Goal: Register for event/course

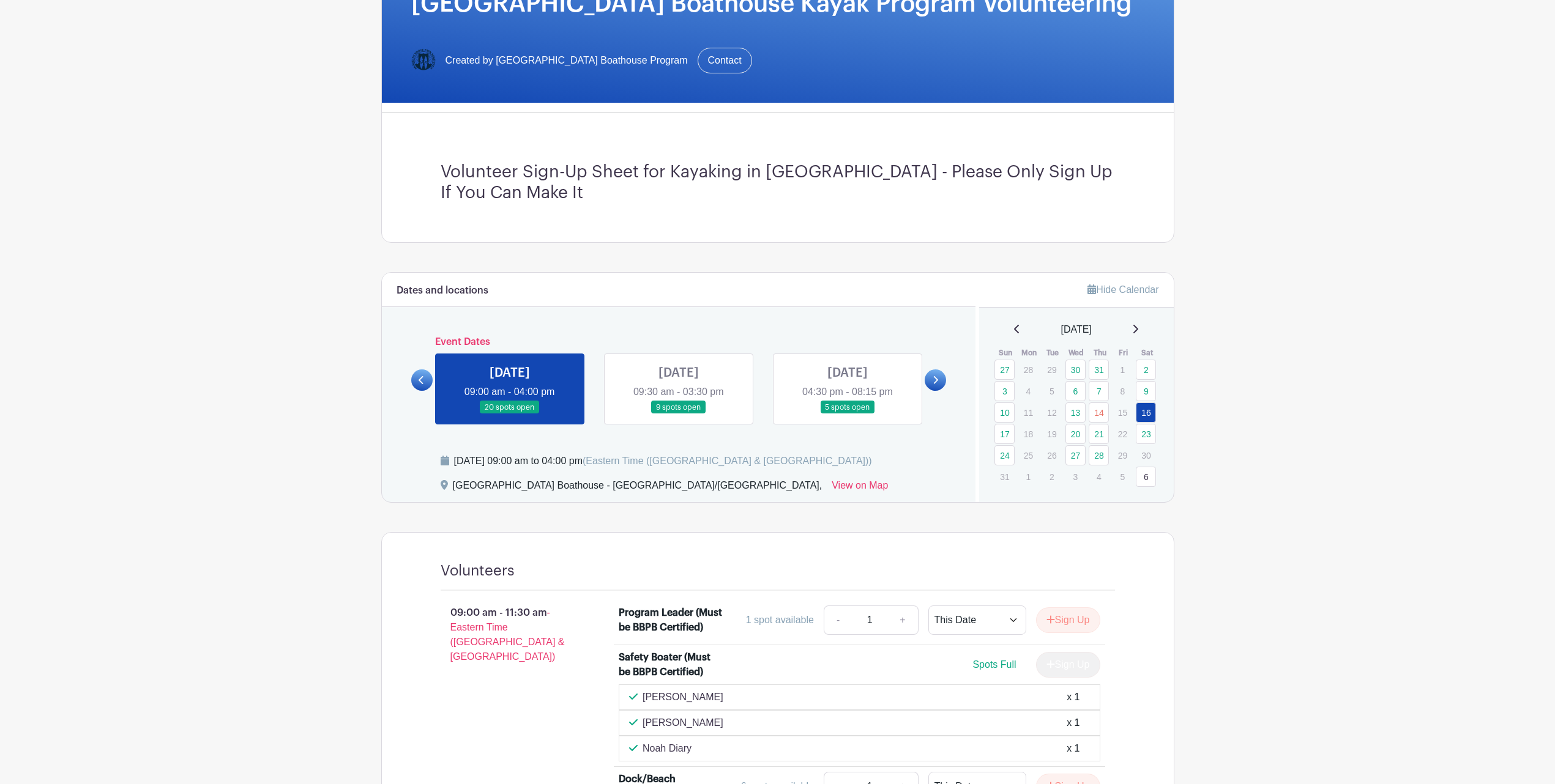
scroll to position [383, 0]
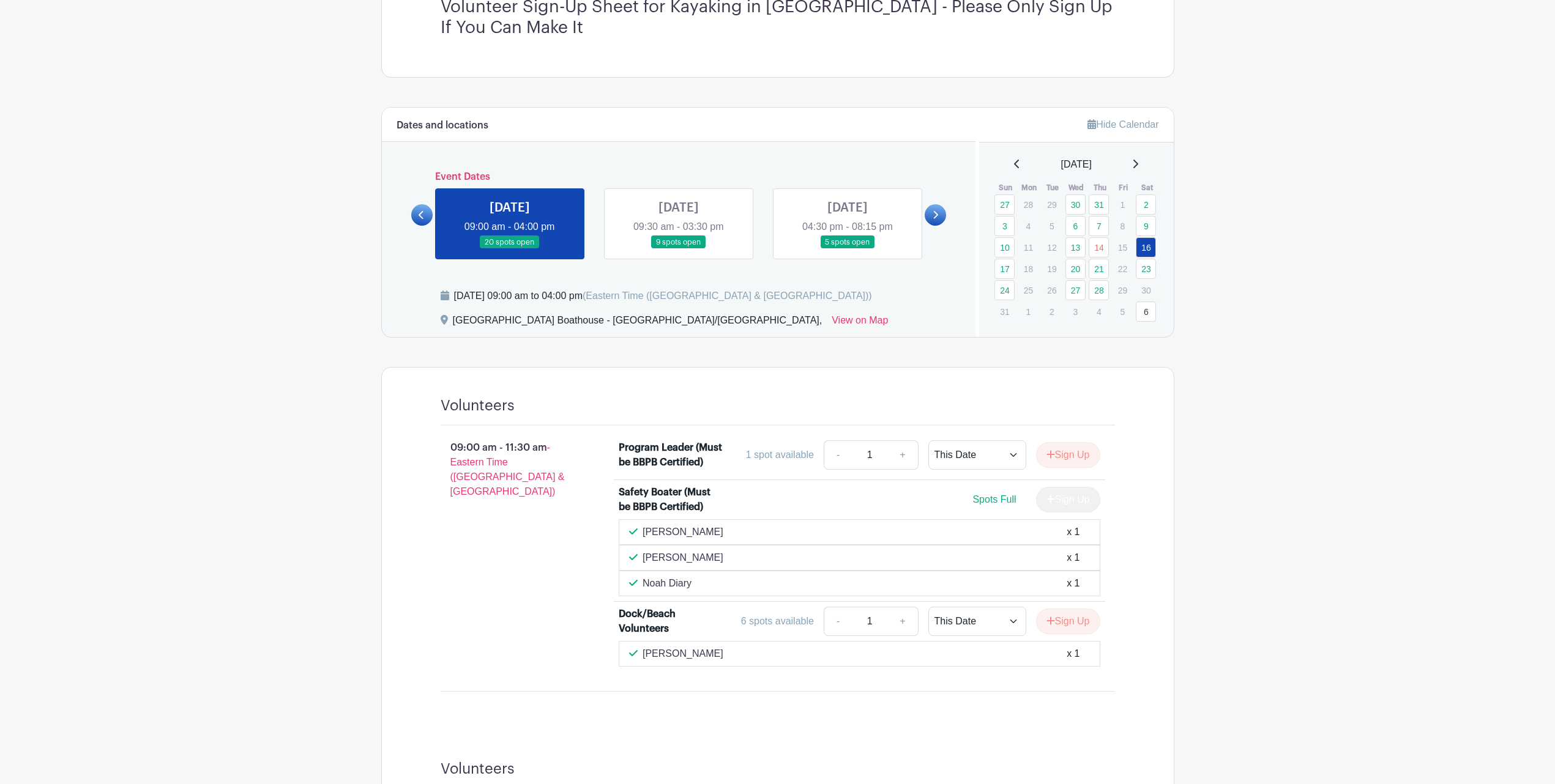
click at [679, 249] on link at bounding box center [679, 249] width 0 height 0
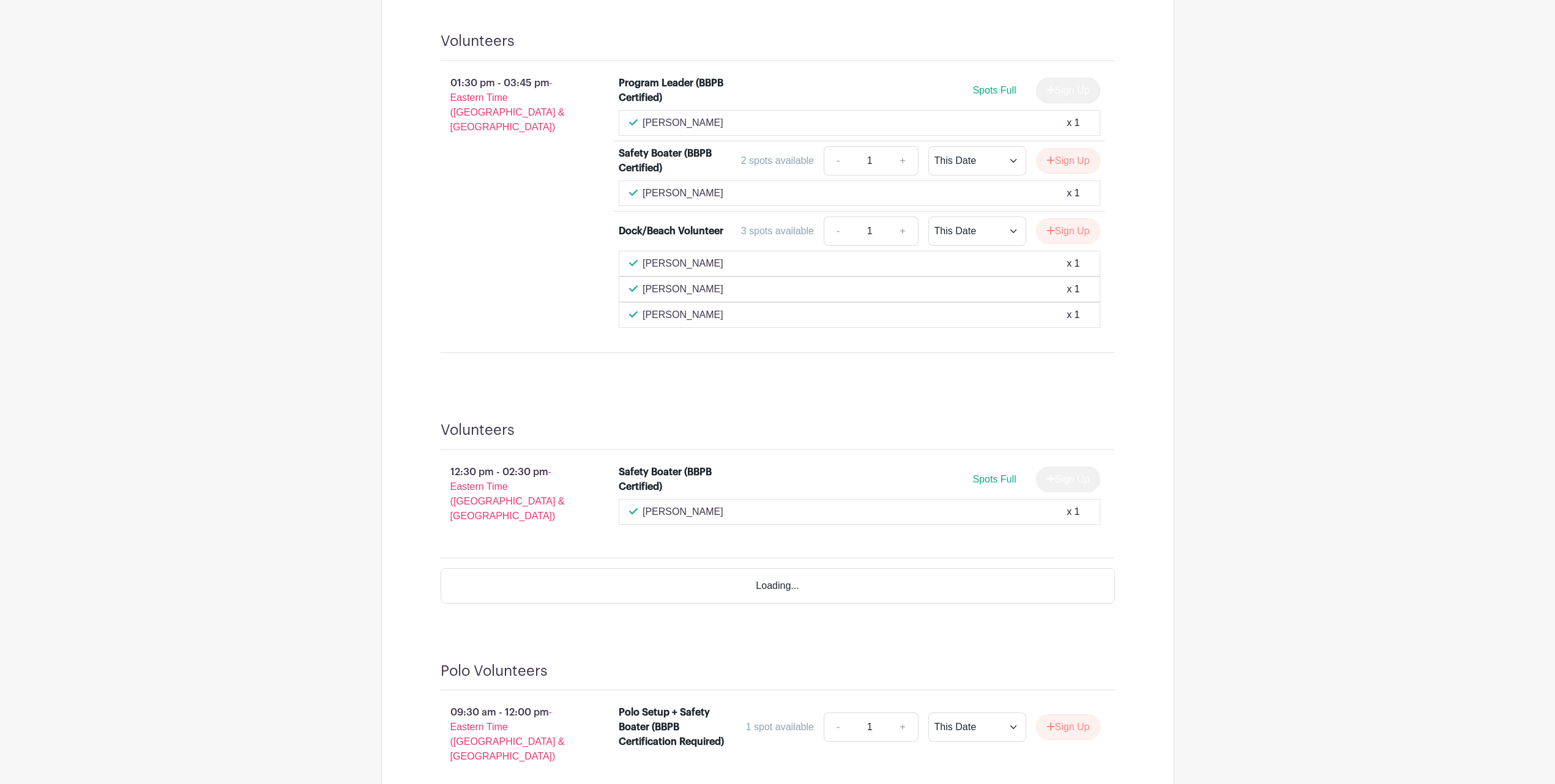
scroll to position [1223, 0]
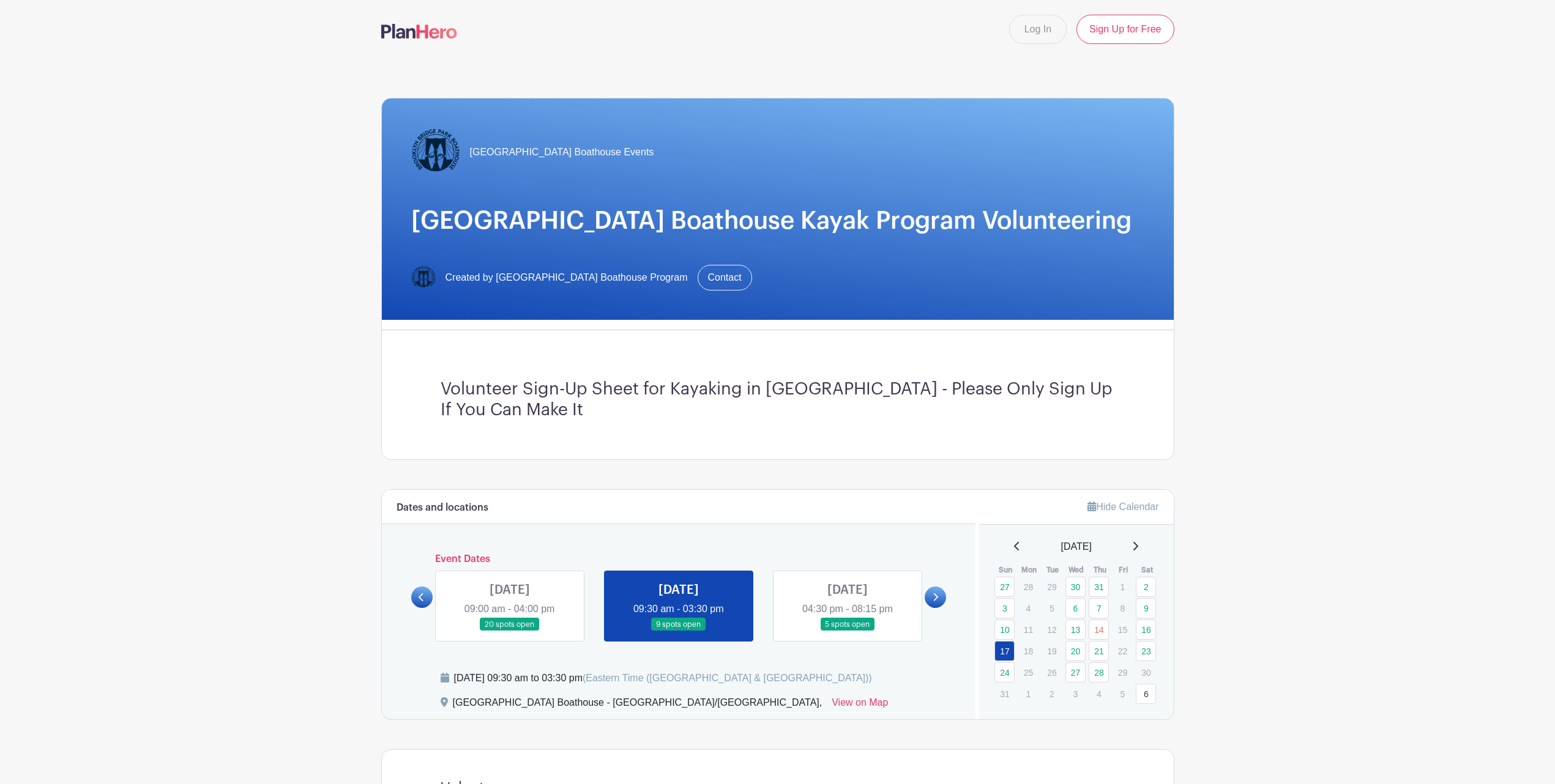
click at [509, 631] on link at bounding box center [509, 631] width 0 height 0
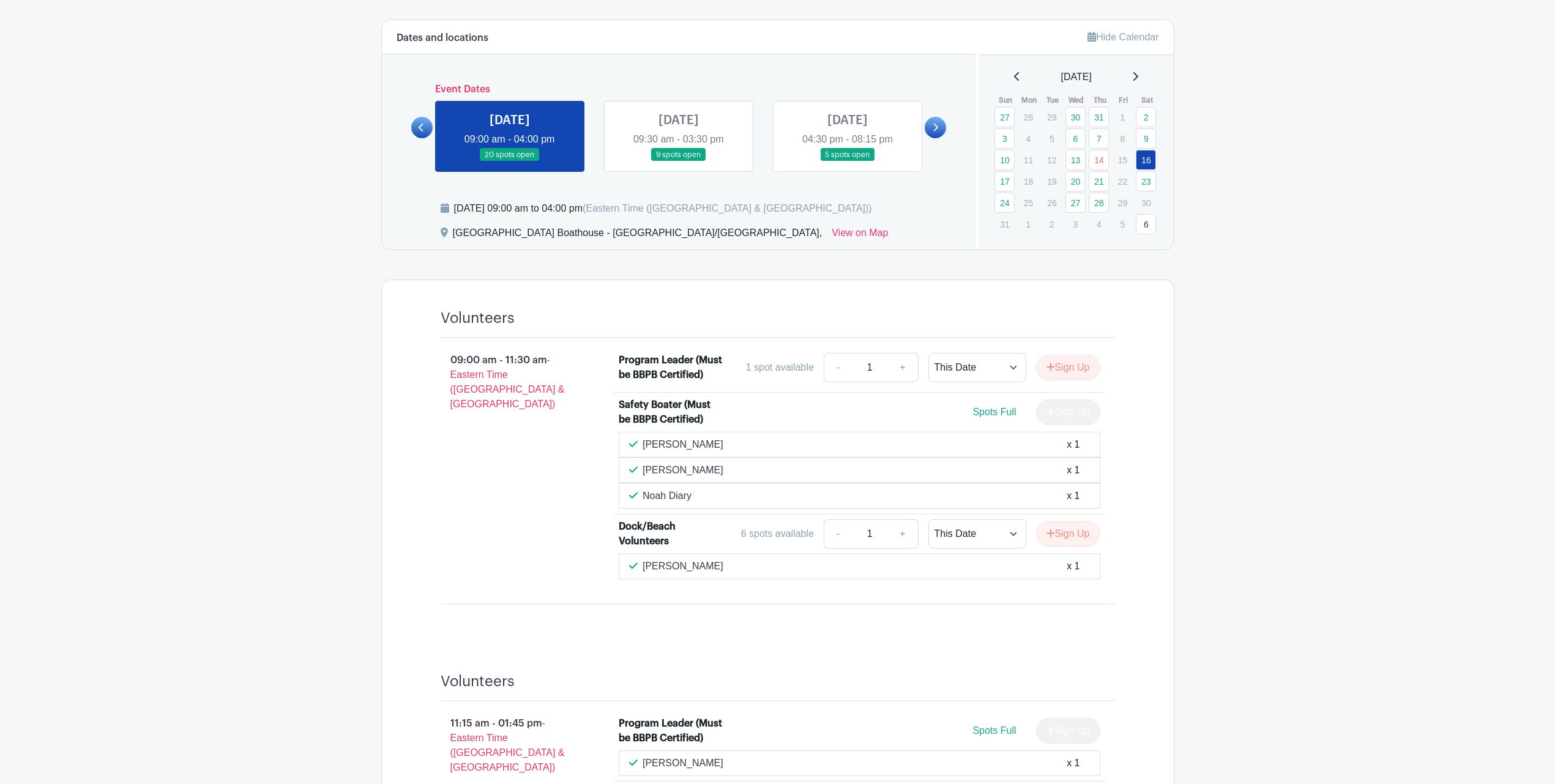
scroll to position [423, 0]
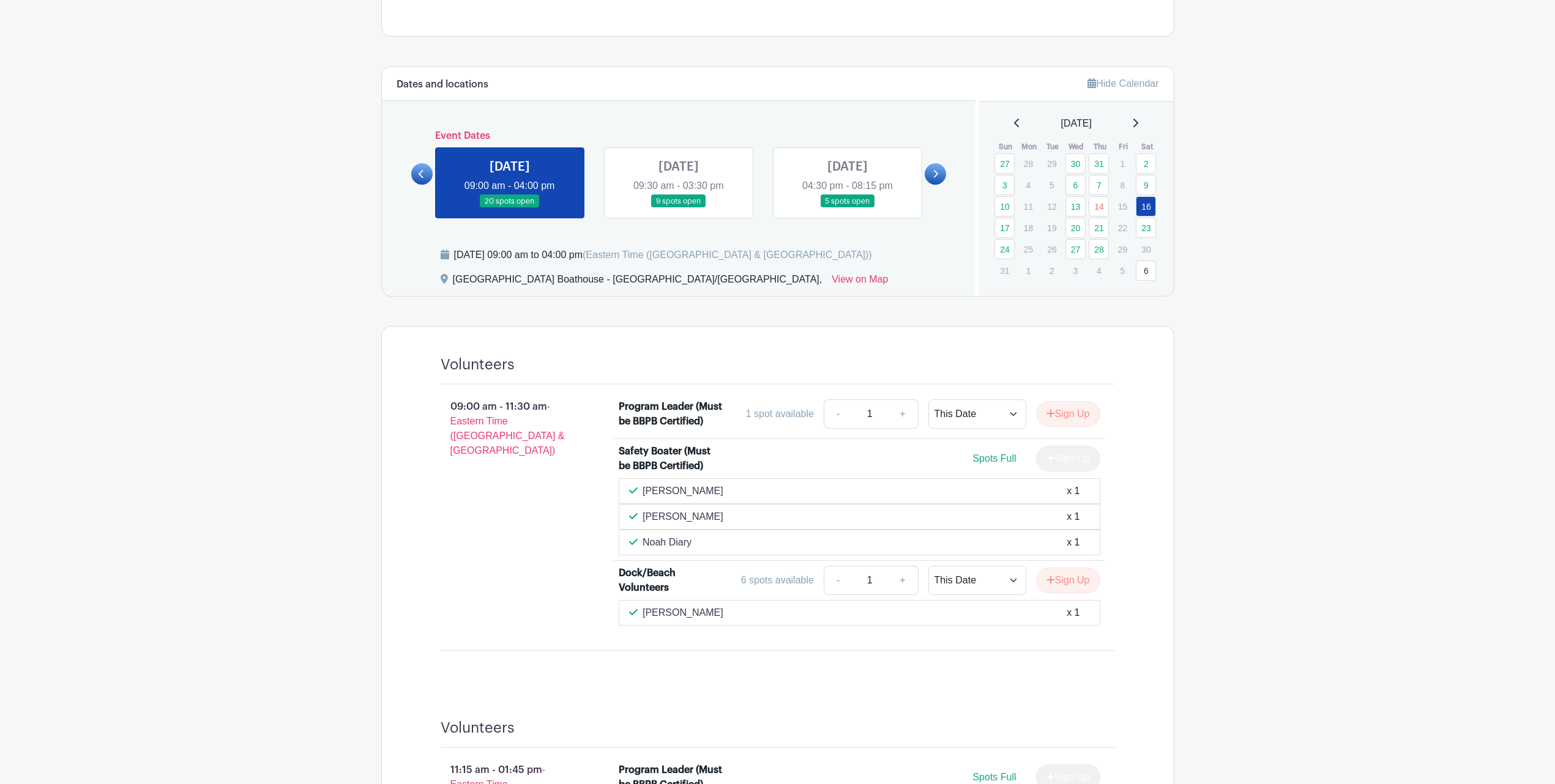
click at [679, 208] on link at bounding box center [679, 208] width 0 height 0
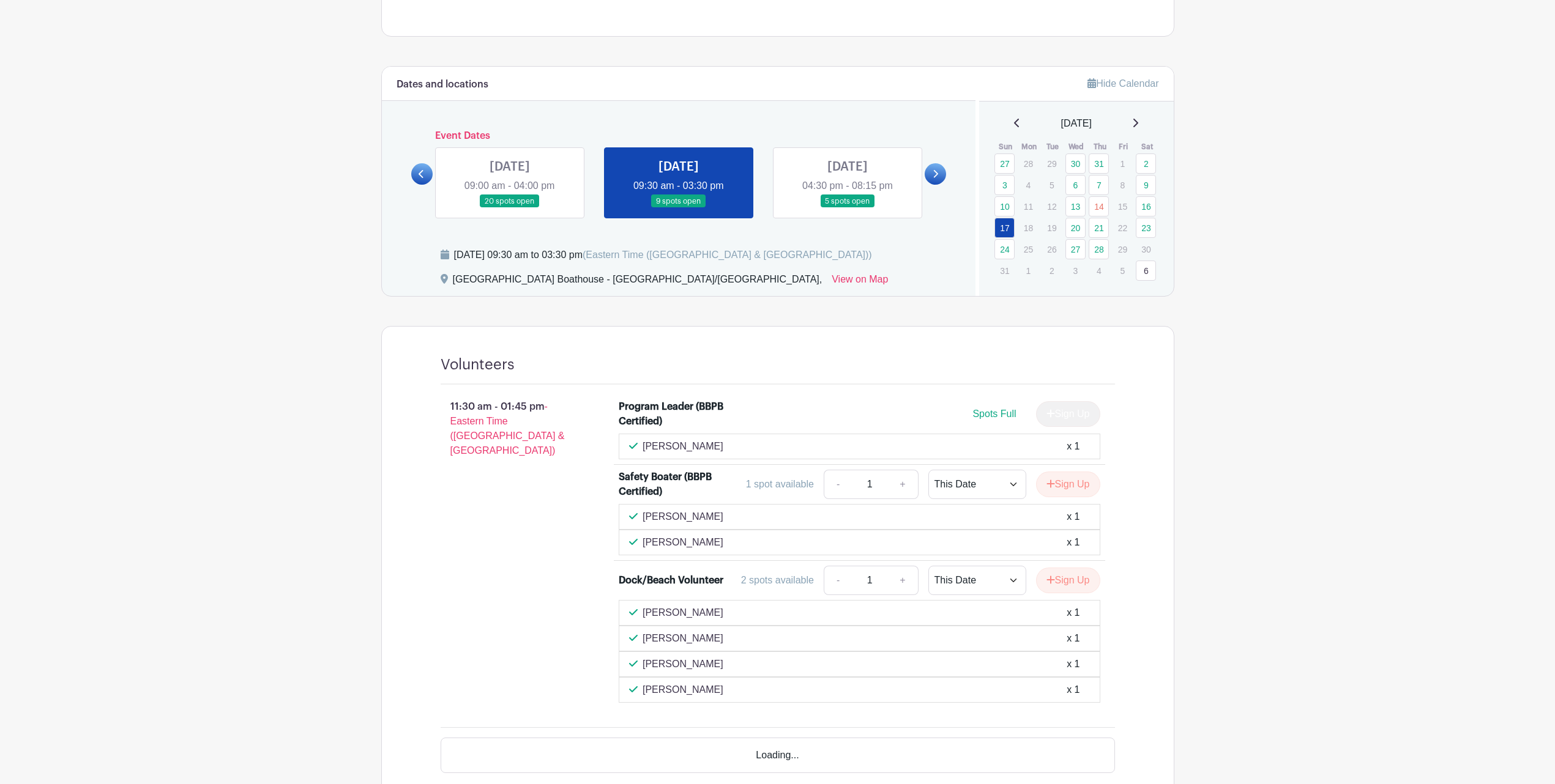
click at [643, 144] on div "SAT Aug 16, 2025 09:00 am - 04:00 pm 20 spots open SUN Aug 17, 2025 09:30 am - …" at bounding box center [679, 178] width 507 height 81
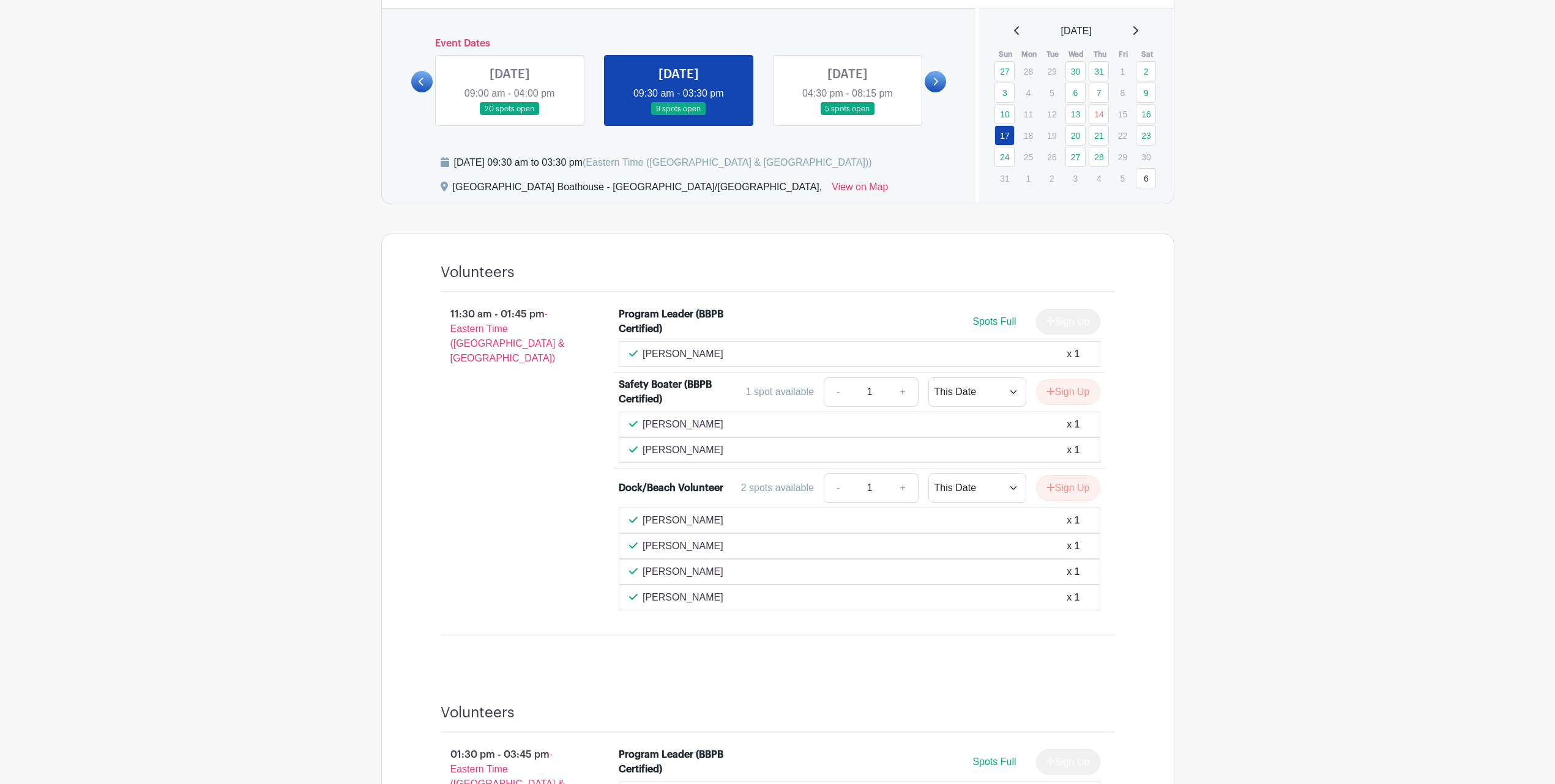
scroll to position [423, 0]
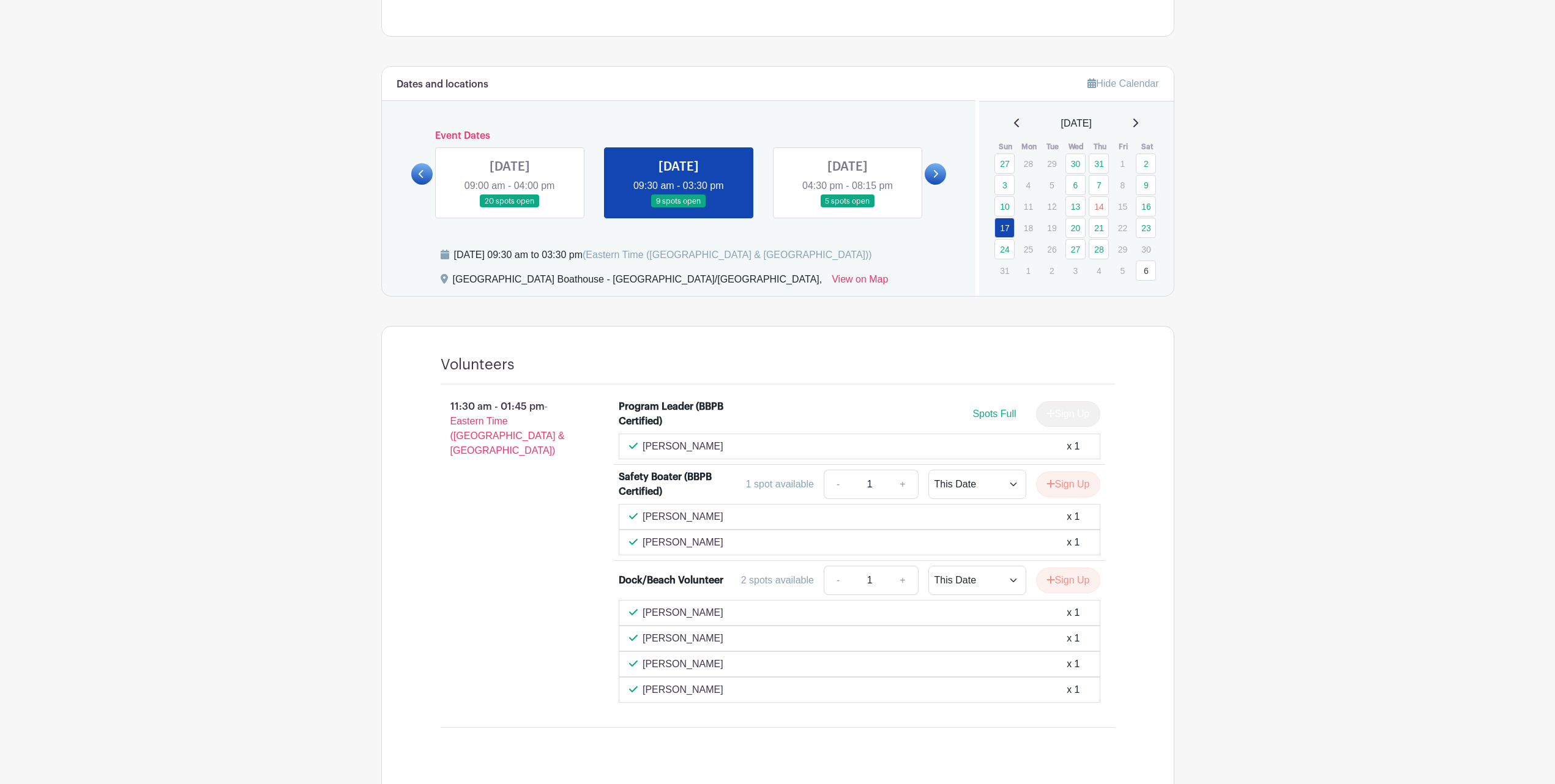
click at [509, 208] on link at bounding box center [509, 208] width 0 height 0
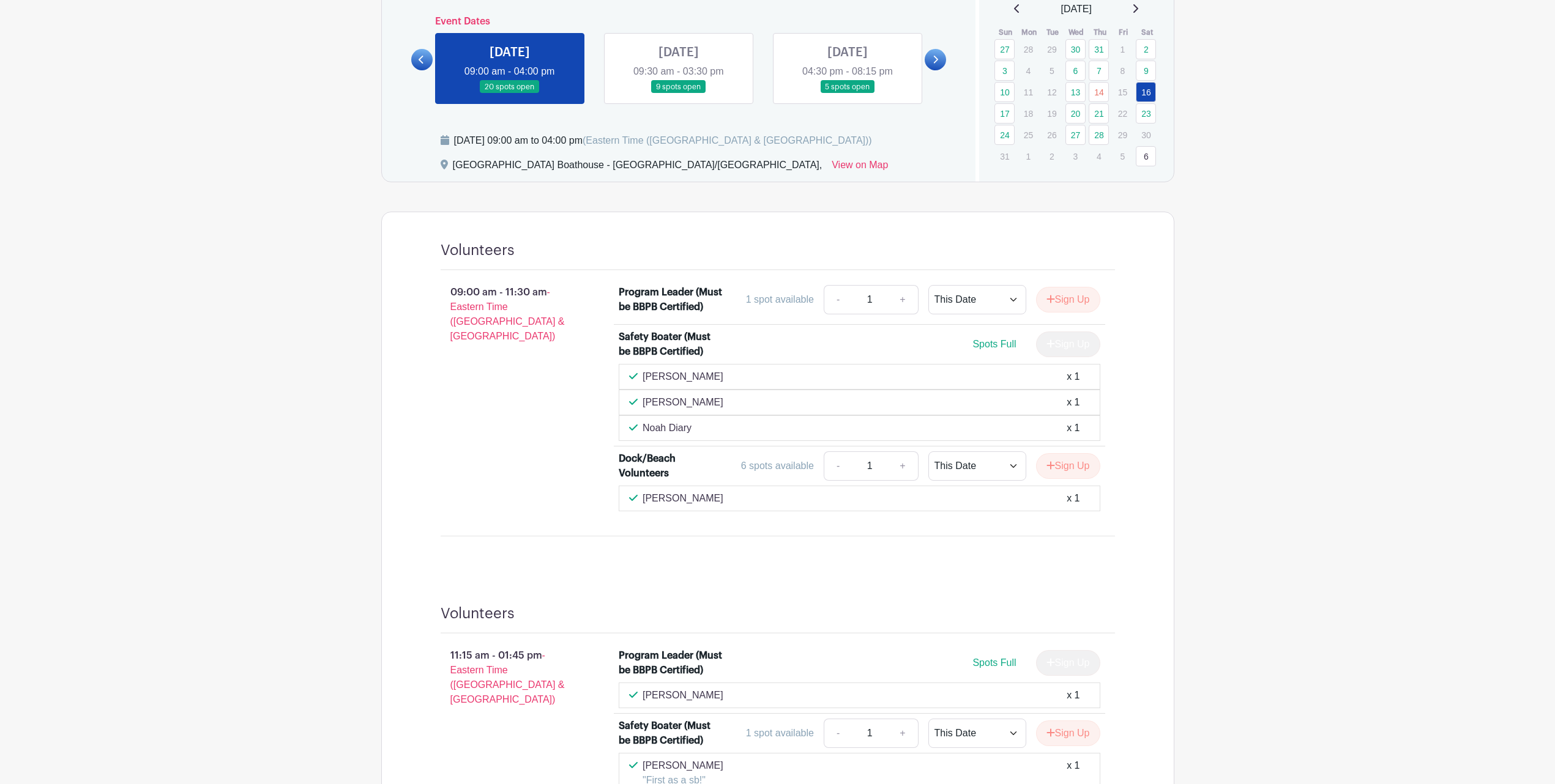
scroll to position [423, 0]
